Goal: Navigation & Orientation: Go to known website

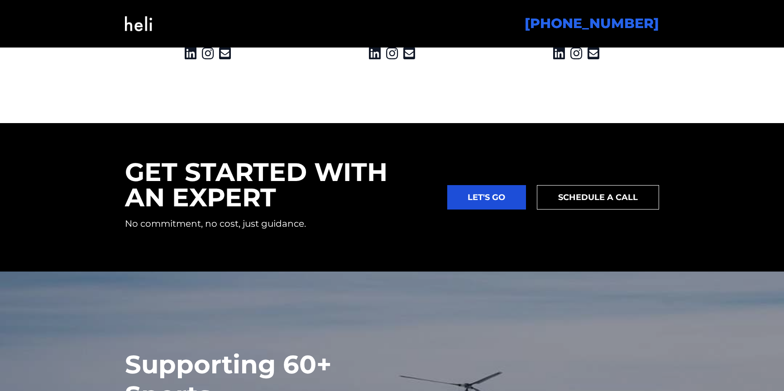
scroll to position [1435, 0]
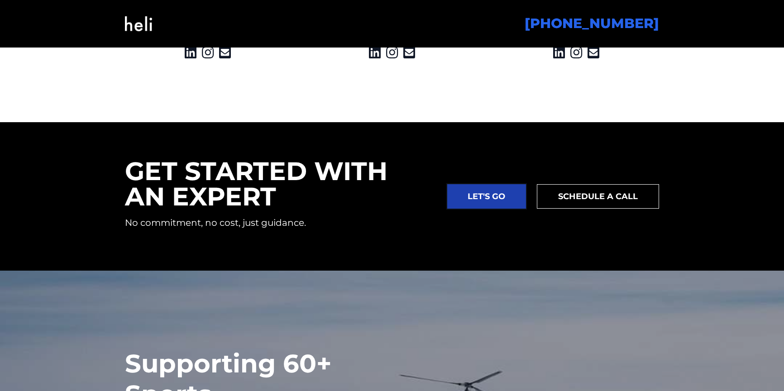
click at [507, 201] on link "LET'S GO" at bounding box center [486, 196] width 79 height 24
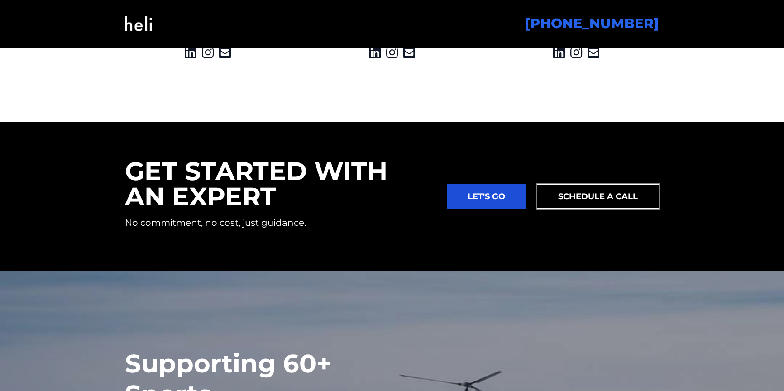
click at [625, 194] on link "SCHEDULE A CALL" at bounding box center [598, 196] width 122 height 24
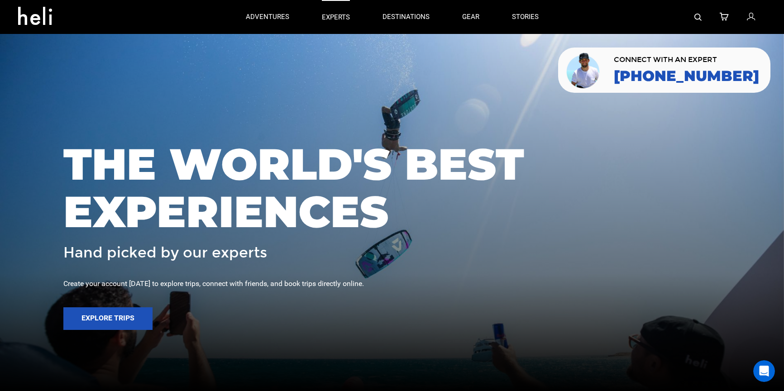
click at [340, 14] on p "experts" at bounding box center [336, 18] width 28 height 10
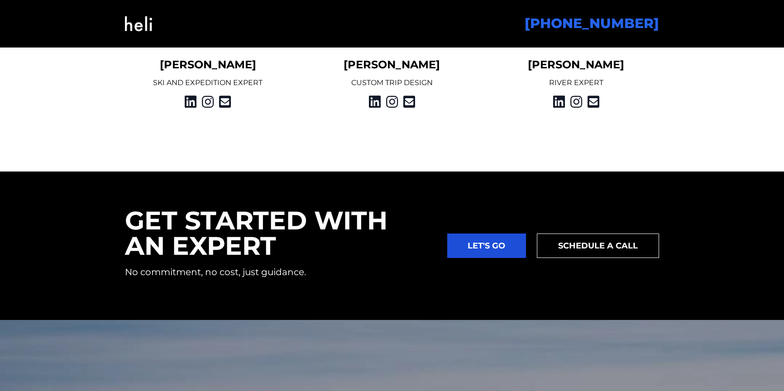
scroll to position [1391, 0]
